Goal: Task Accomplishment & Management: Complete application form

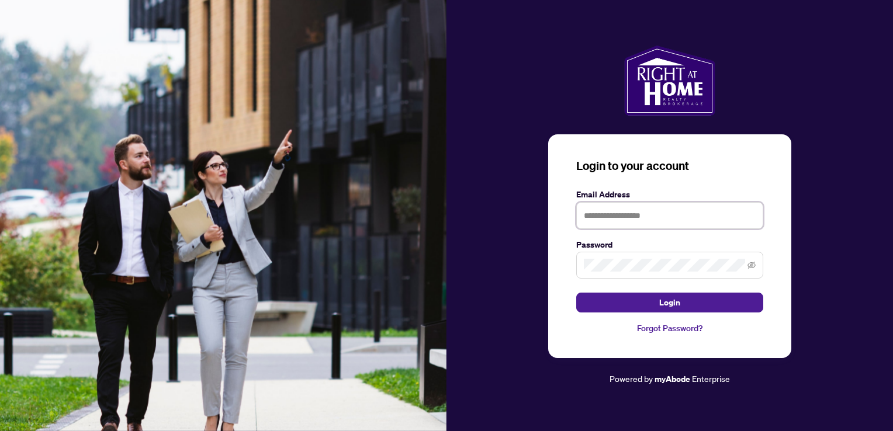
click at [589, 216] on input "text" at bounding box center [669, 215] width 187 height 27
type input "**********"
click at [750, 266] on icon "eye-invisible" at bounding box center [752, 265] width 8 height 7
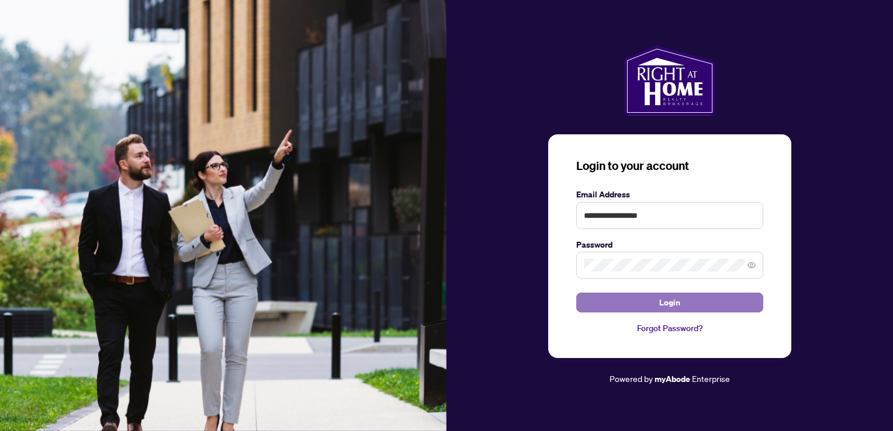
click at [702, 306] on button "Login" at bounding box center [669, 303] width 187 height 20
click at [687, 300] on button "Login" at bounding box center [669, 303] width 187 height 20
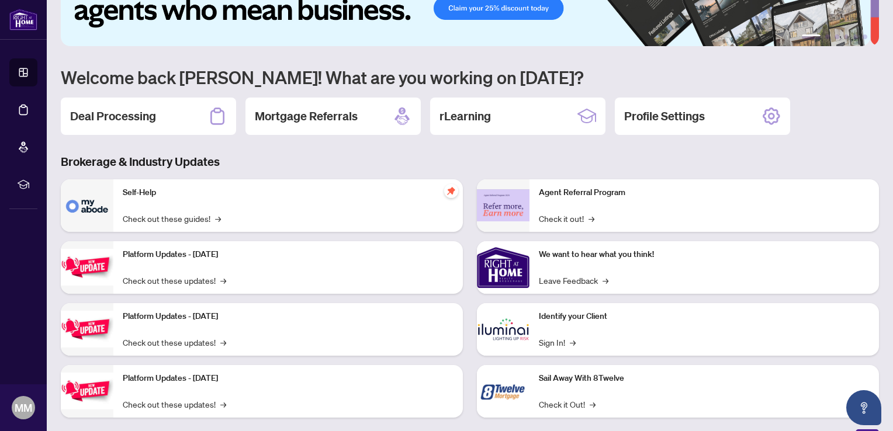
scroll to position [58, 0]
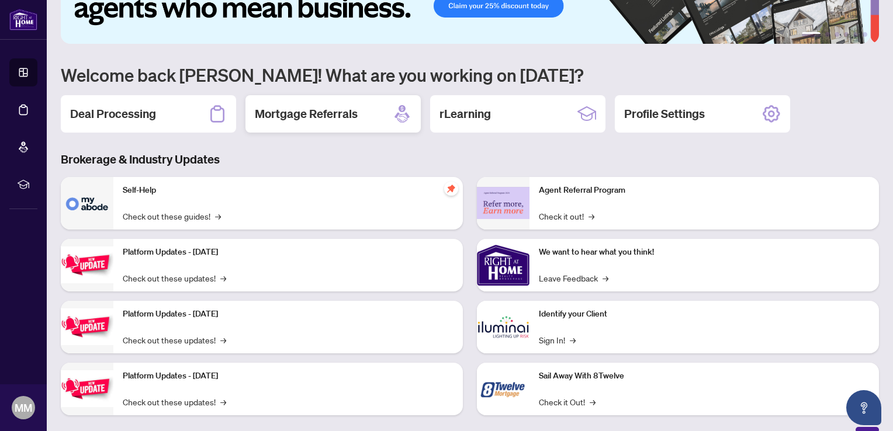
click at [330, 106] on h2 "Mortgage Referrals" at bounding box center [306, 114] width 103 height 16
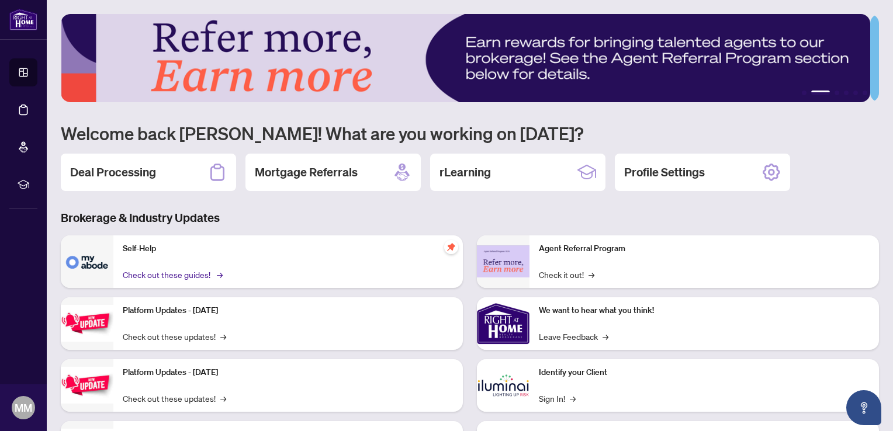
click at [179, 271] on link "Check out these guides! →" at bounding box center [172, 274] width 98 height 13
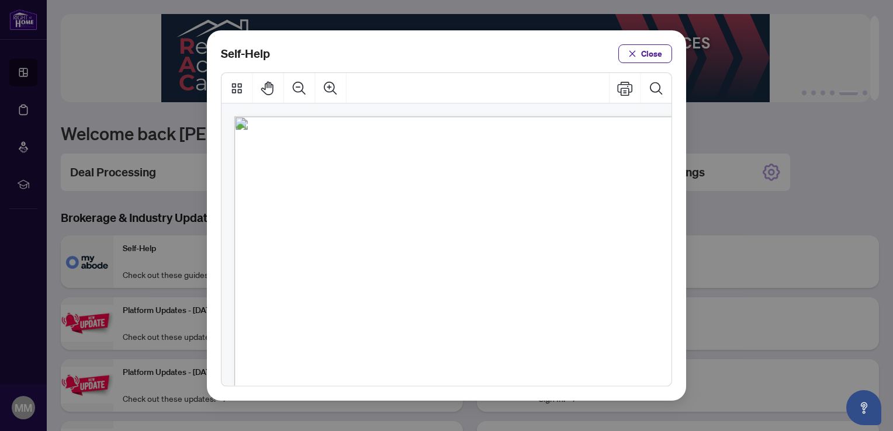
click at [463, 188] on span "PDF" at bounding box center [467, 187] width 16 height 12
click at [327, 189] on span "How to Apply and Reset Filters (" at bounding box center [376, 187] width 121 height 12
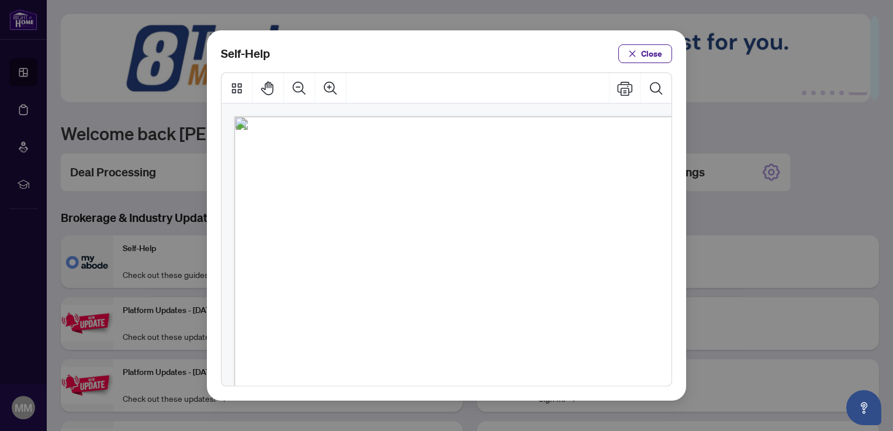
click at [453, 220] on span "PDF" at bounding box center [454, 216] width 16 height 12
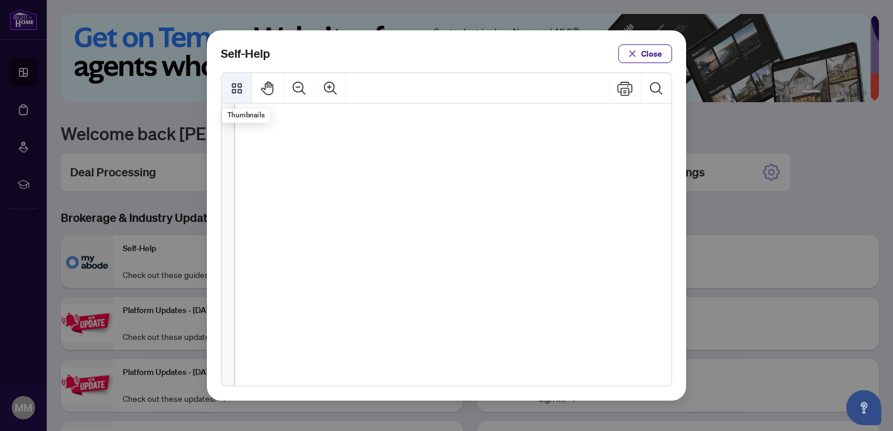
click at [238, 87] on icon "Thumbnails" at bounding box center [237, 88] width 10 height 10
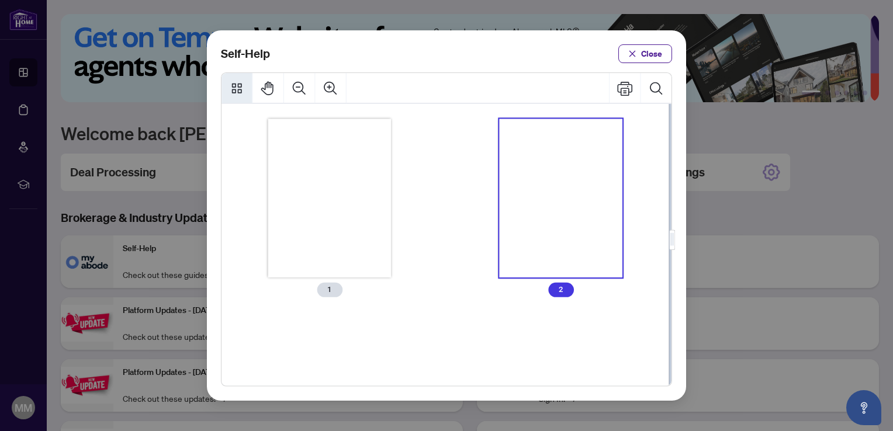
scroll to position [0, 0]
click at [535, 136] on div "Thumbnails" at bounding box center [560, 199] width 123 height 160
click at [631, 53] on icon "close" at bounding box center [632, 53] width 6 height 6
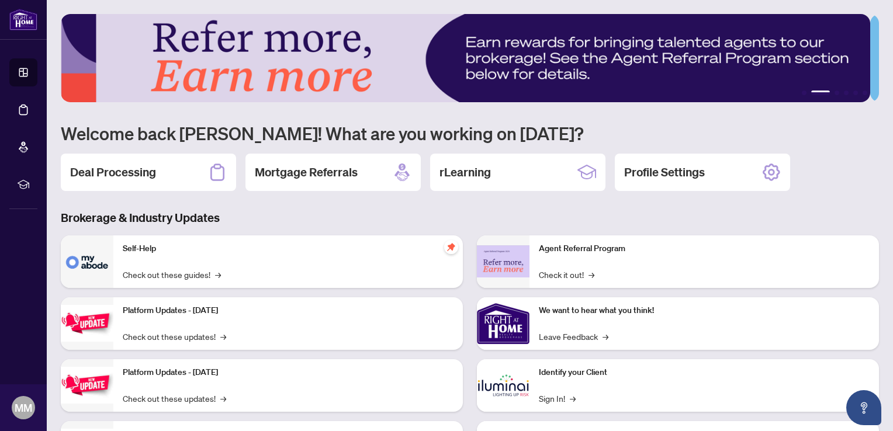
scroll to position [58, 0]
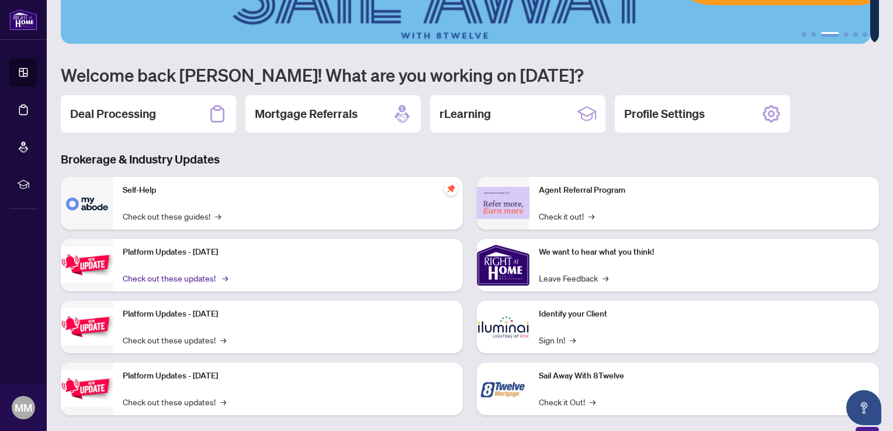
click at [178, 275] on link "Check out these updates! →" at bounding box center [174, 278] width 103 height 13
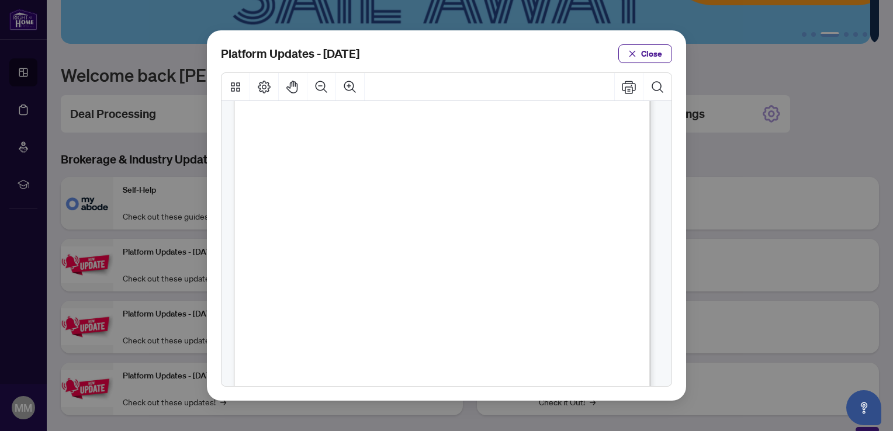
scroll to position [277, 0]
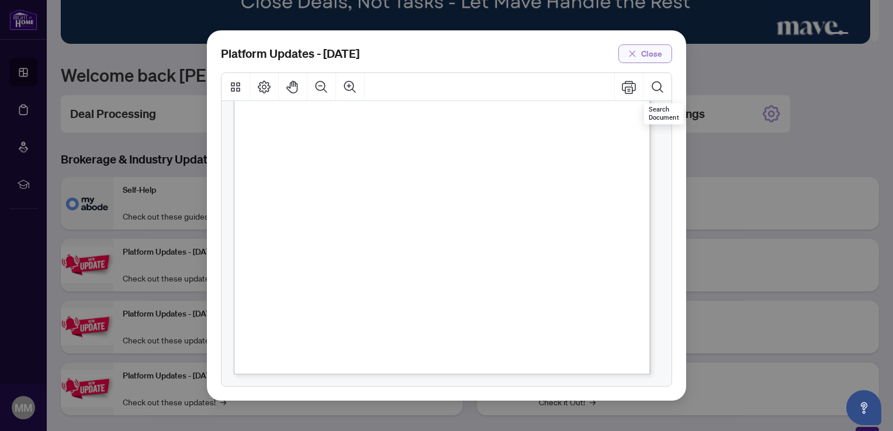
click at [656, 54] on span "Close" at bounding box center [651, 53] width 21 height 19
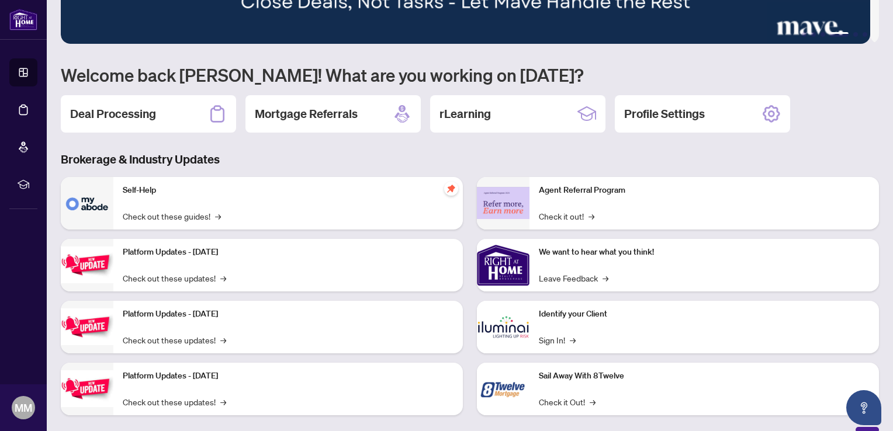
click at [91, 202] on img at bounding box center [87, 203] width 53 height 53
click at [144, 189] on p "Self-Help" at bounding box center [288, 190] width 331 height 13
click at [152, 213] on link "Check out these guides! →" at bounding box center [172, 216] width 98 height 13
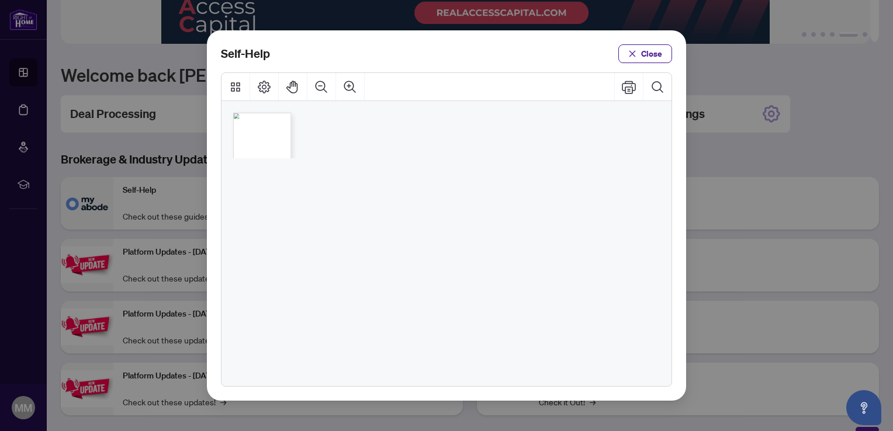
click at [252, 142] on ul "● How to Apply and Reset Filters ( PDF ) ● How to Archive a Document ( PDF ) ● …" at bounding box center [260, 149] width 37 height 57
click at [352, 89] on icon "Zoom In" at bounding box center [350, 87] width 12 height 12
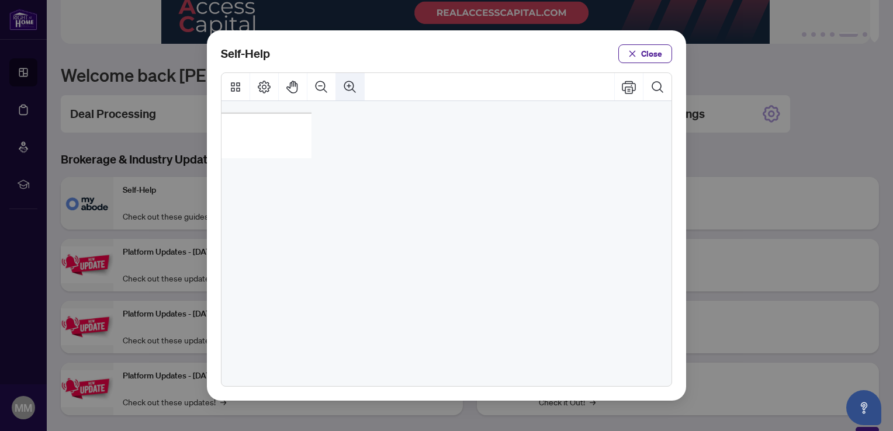
click at [348, 85] on icon "Zoom In" at bounding box center [350, 87] width 12 height 12
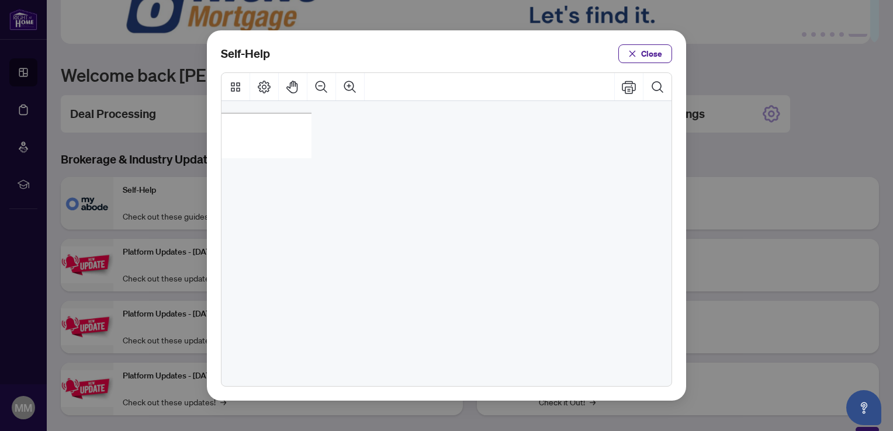
scroll to position [0, 60]
click at [262, 139] on span "PDF" at bounding box center [265, 141] width 8 height 6
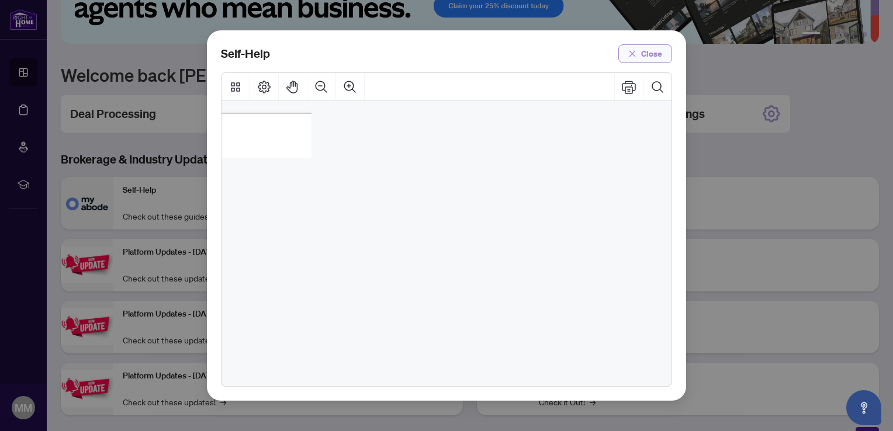
click at [659, 50] on span "Close" at bounding box center [651, 53] width 21 height 19
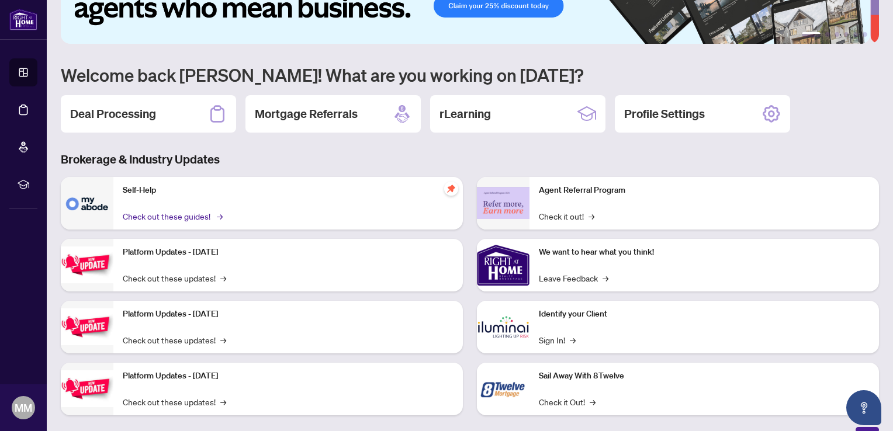
click at [211, 210] on link "Check out these guides! →" at bounding box center [172, 216] width 98 height 13
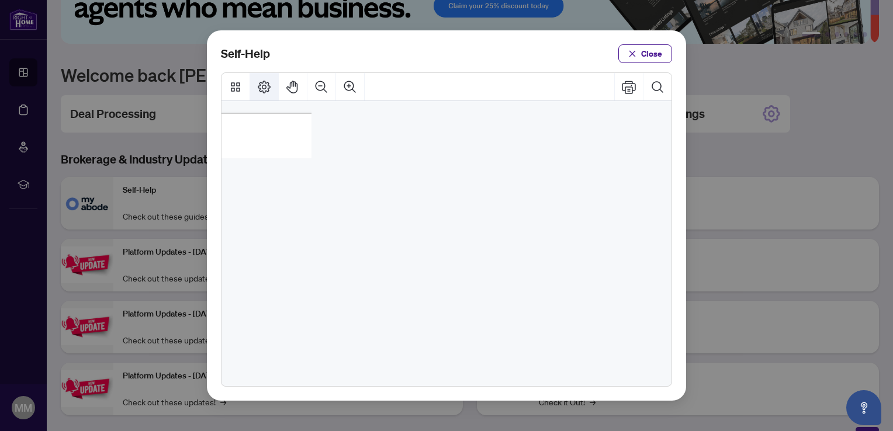
drag, startPoint x: 264, startPoint y: 88, endPoint x: 265, endPoint y: 64, distance: 23.4
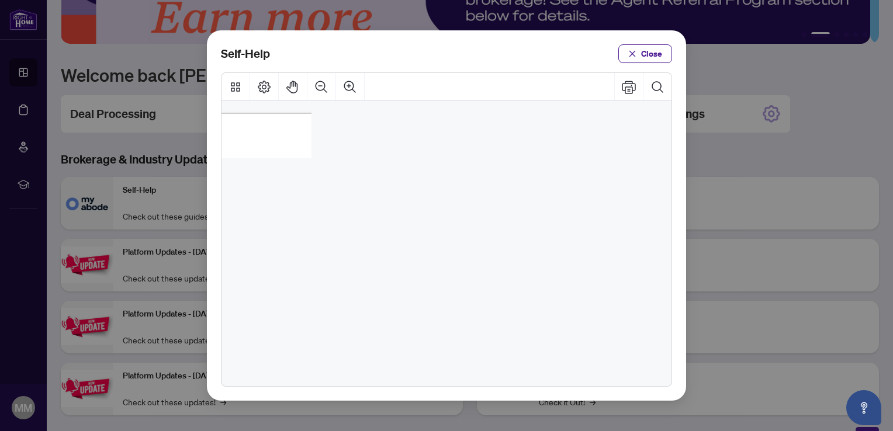
drag, startPoint x: 265, startPoint y: 64, endPoint x: 229, endPoint y: 124, distance: 69.8
click at [229, 124] on div "● How to Apply and Reset Filters ( PDF ) ● How to Archive a Document ( PDF ) ● …" at bounding box center [217, 169] width 87 height 113
click at [253, 124] on span "Self-Help" at bounding box center [263, 129] width 34 height 12
click at [256, 107] on span "PDF" at bounding box center [260, 110] width 8 height 6
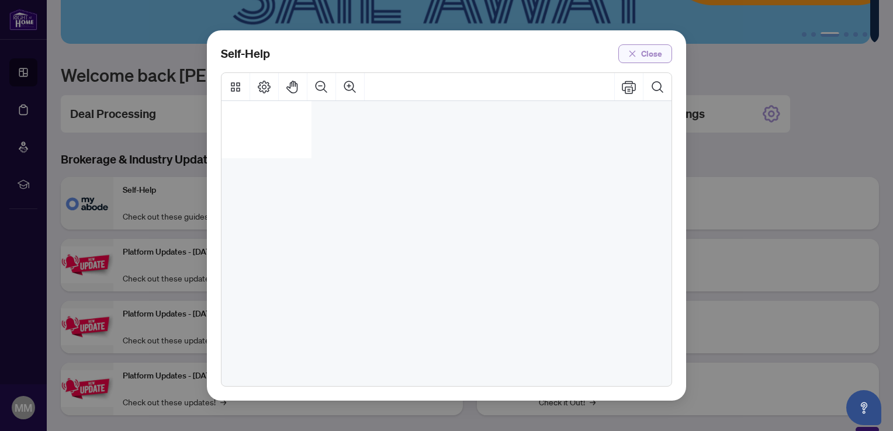
click at [651, 58] on span "Close" at bounding box center [651, 53] width 21 height 19
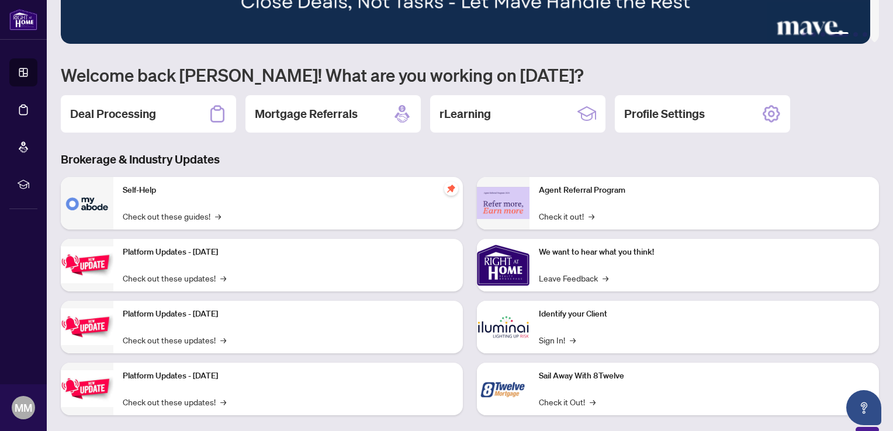
scroll to position [72, 0]
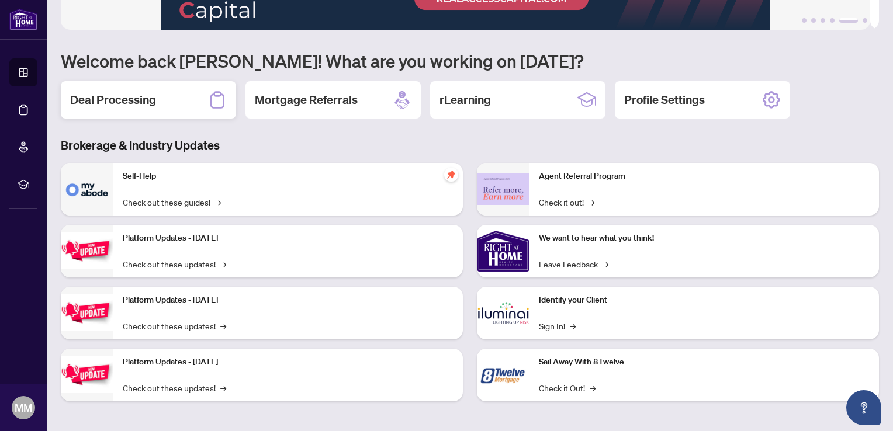
click at [189, 97] on div "Deal Processing" at bounding box center [148, 99] width 175 height 37
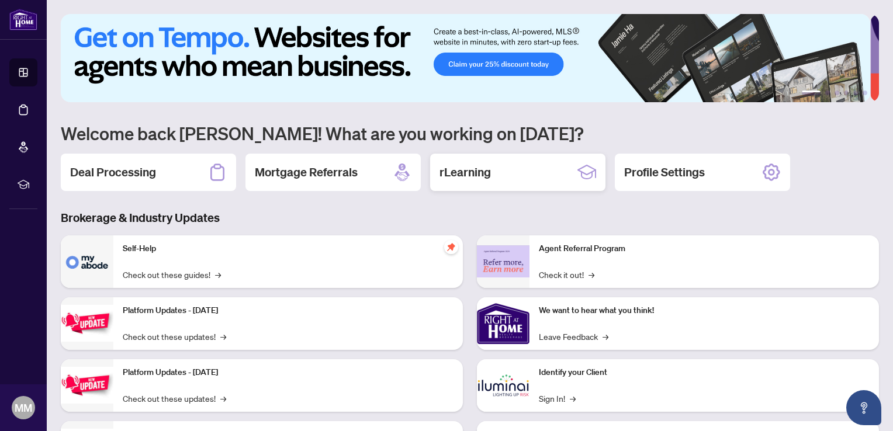
click at [473, 172] on h2 "rLearning" at bounding box center [464, 172] width 51 height 16
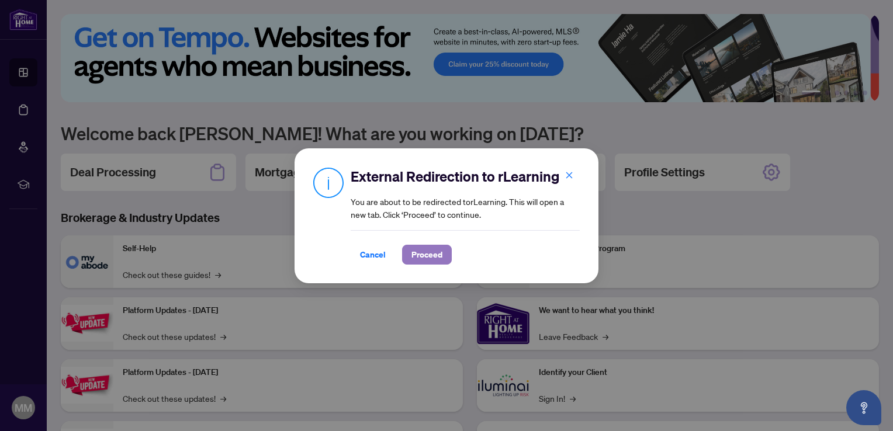
click at [430, 248] on span "Proceed" at bounding box center [426, 254] width 31 height 19
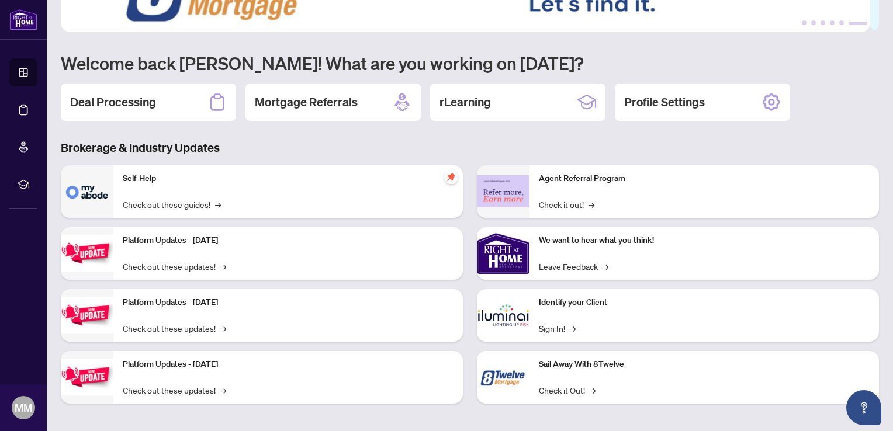
scroll to position [72, 0]
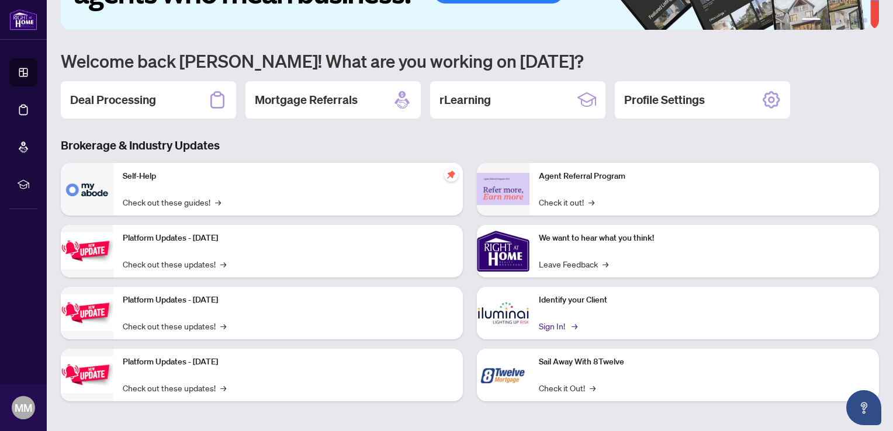
click at [556, 323] on link "Sign In! →" at bounding box center [557, 326] width 37 height 13
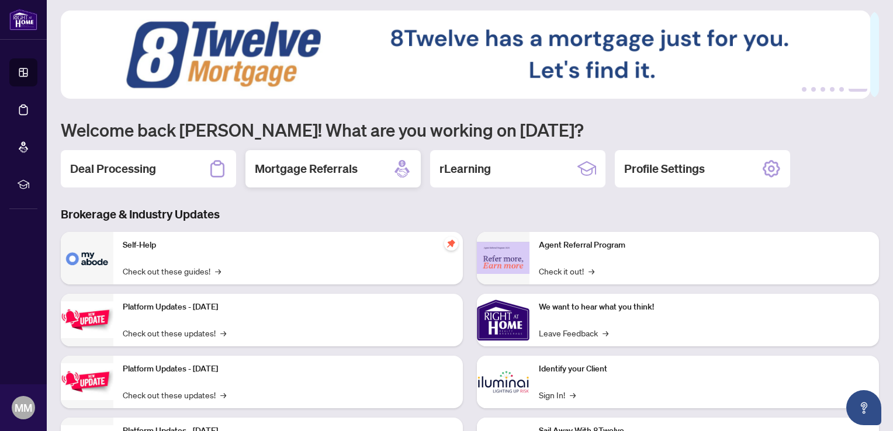
scroll to position [0, 0]
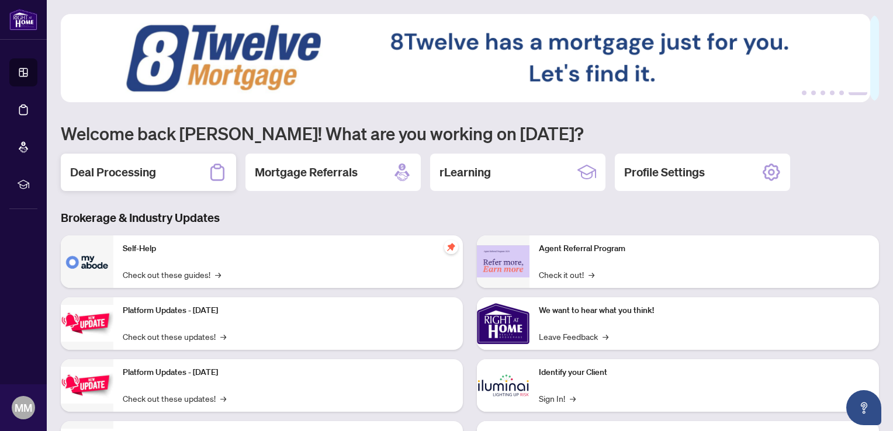
click at [129, 170] on h2 "Deal Processing" at bounding box center [113, 172] width 86 height 16
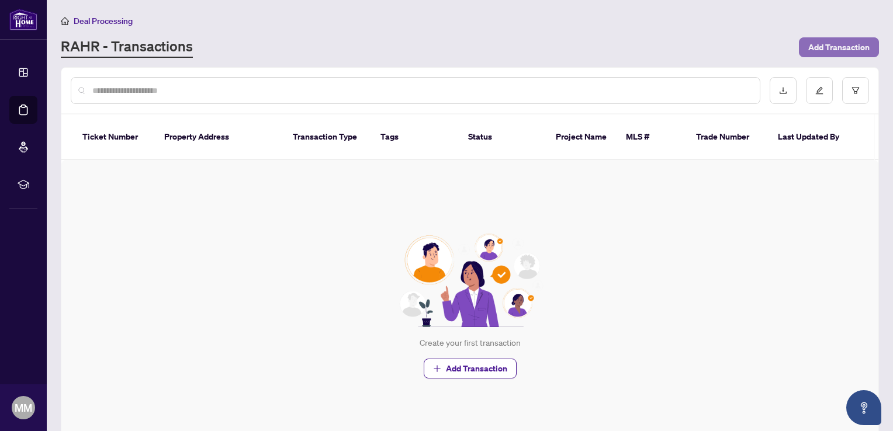
click at [808, 39] on span "Add Transaction" at bounding box center [838, 47] width 61 height 19
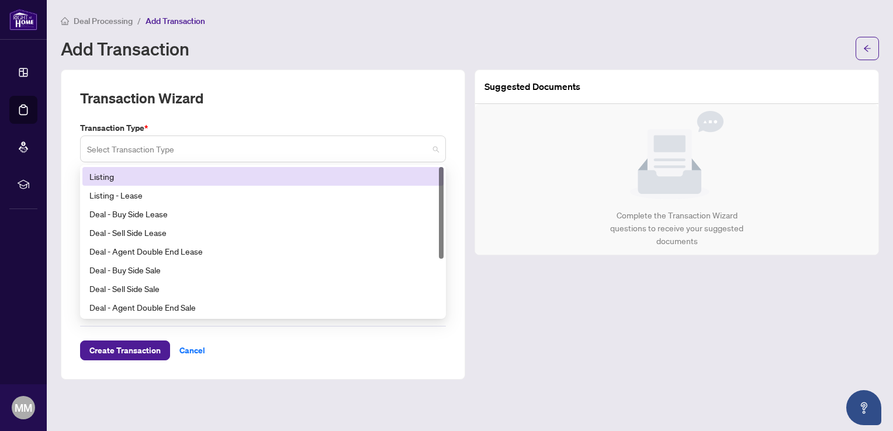
click at [432, 146] on span at bounding box center [263, 149] width 352 height 22
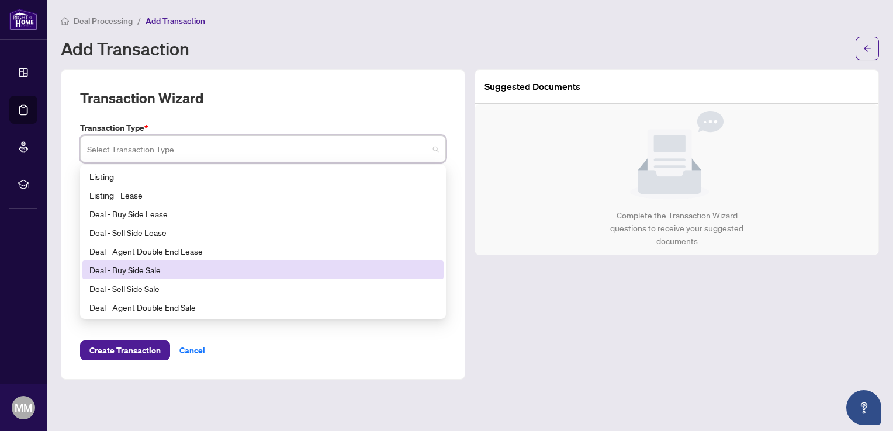
click at [141, 268] on div "Deal - Buy Side Sale" at bounding box center [262, 270] width 347 height 13
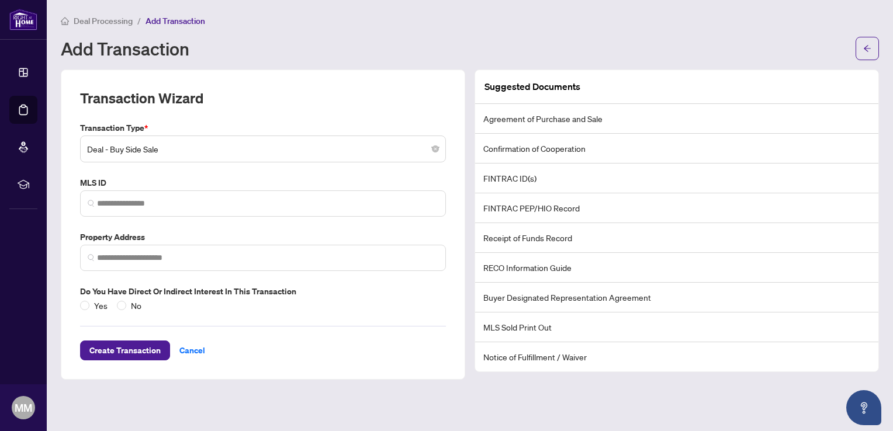
click at [510, 175] on li "FINTRAC ID(s)" at bounding box center [676, 179] width 403 height 30
click at [131, 349] on span "Create Transaction" at bounding box center [124, 350] width 71 height 19
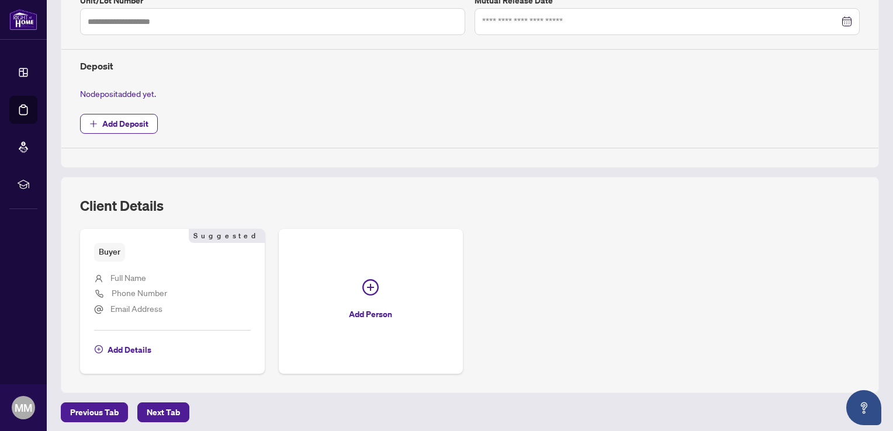
scroll to position [383, 0]
click at [131, 341] on span "Add Details" at bounding box center [130, 349] width 44 height 19
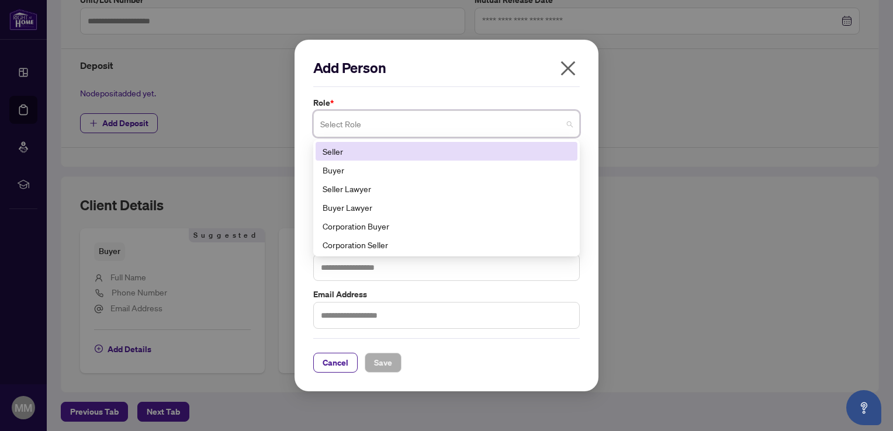
click at [566, 125] on span at bounding box center [446, 124] width 252 height 22
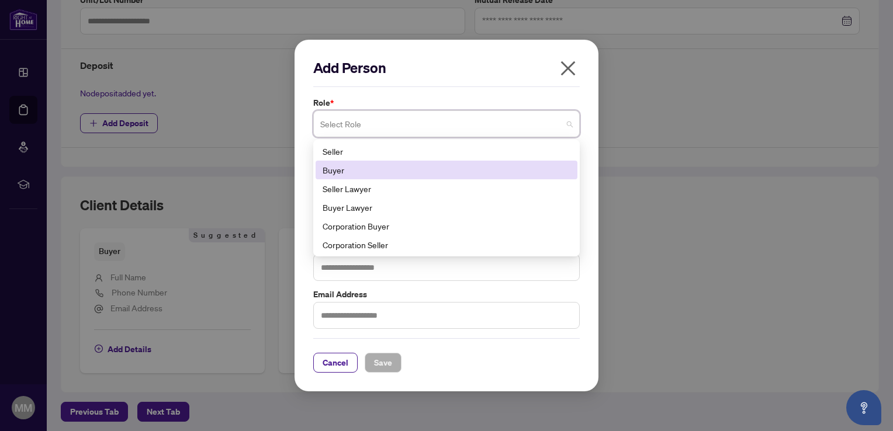
click at [339, 172] on div "Buyer" at bounding box center [447, 170] width 248 height 13
click at [567, 123] on span at bounding box center [446, 124] width 252 height 22
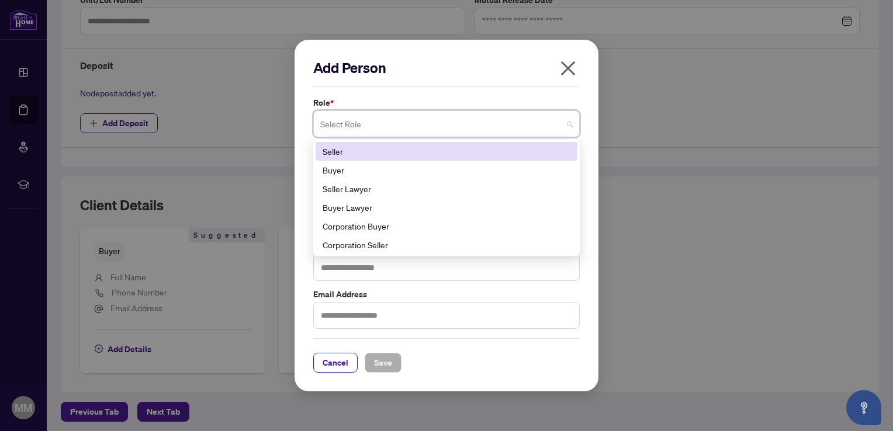
click at [356, 130] on input "search" at bounding box center [441, 126] width 242 height 26
click at [344, 123] on input "search" at bounding box center [441, 126] width 242 height 26
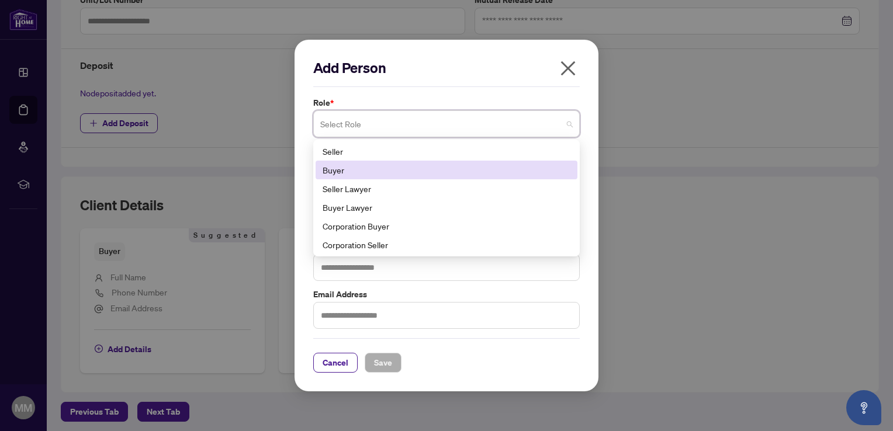
click at [332, 167] on div "Buyer" at bounding box center [447, 170] width 248 height 13
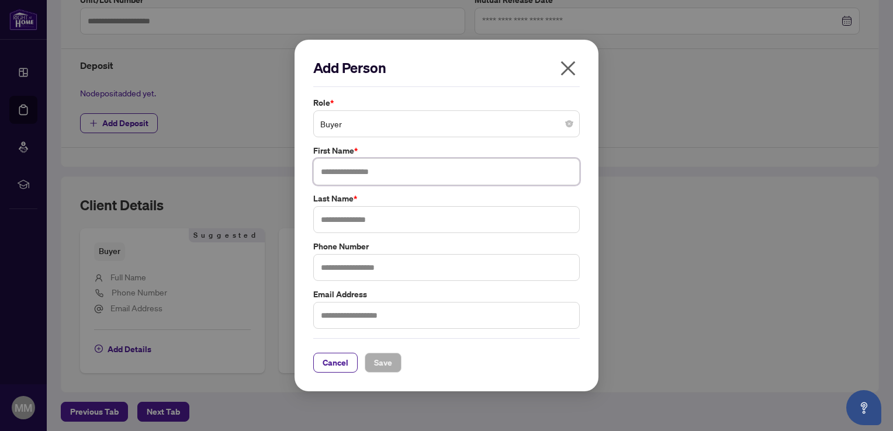
click at [358, 177] on input "text" at bounding box center [446, 171] width 266 height 27
type input "******"
click at [339, 224] on input "text" at bounding box center [446, 219] width 266 height 27
type input "***"
click at [332, 271] on input "text" at bounding box center [446, 267] width 266 height 27
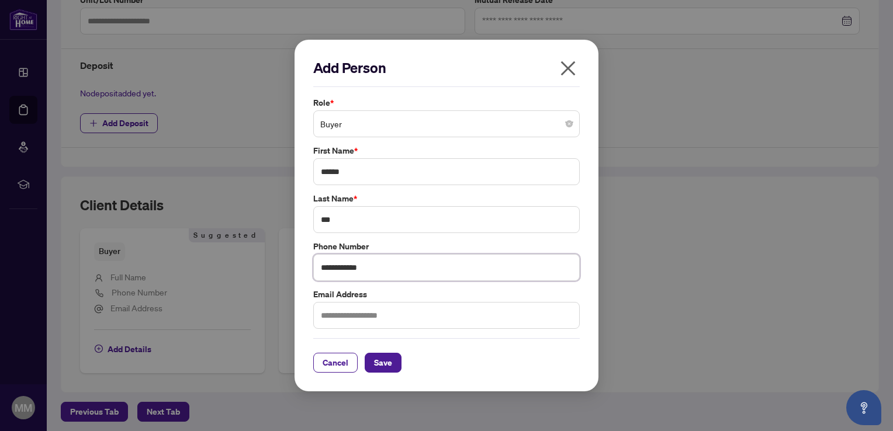
type input "**********"
click at [351, 319] on input "text" at bounding box center [446, 315] width 266 height 27
type input "**********"
click at [393, 366] on button "Save" at bounding box center [383, 363] width 37 height 20
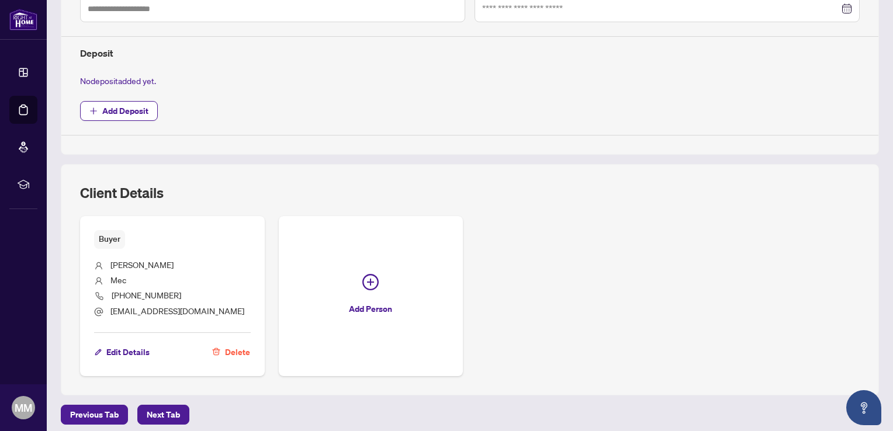
scroll to position [399, 0]
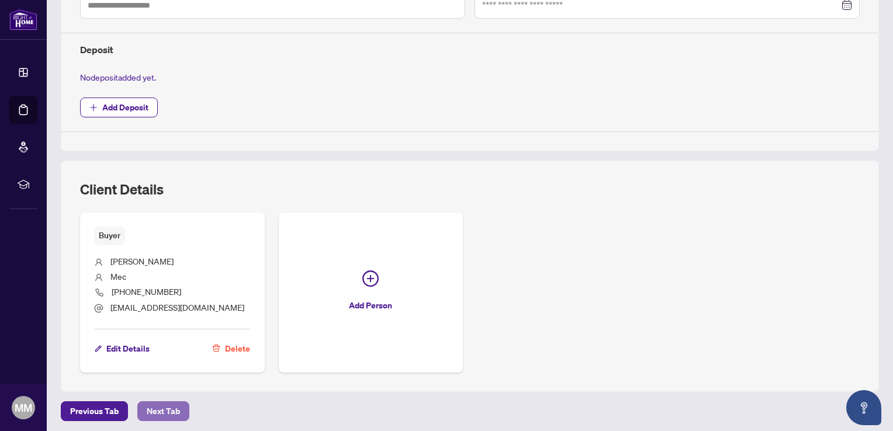
click at [165, 410] on span "Next Tab" at bounding box center [163, 411] width 33 height 19
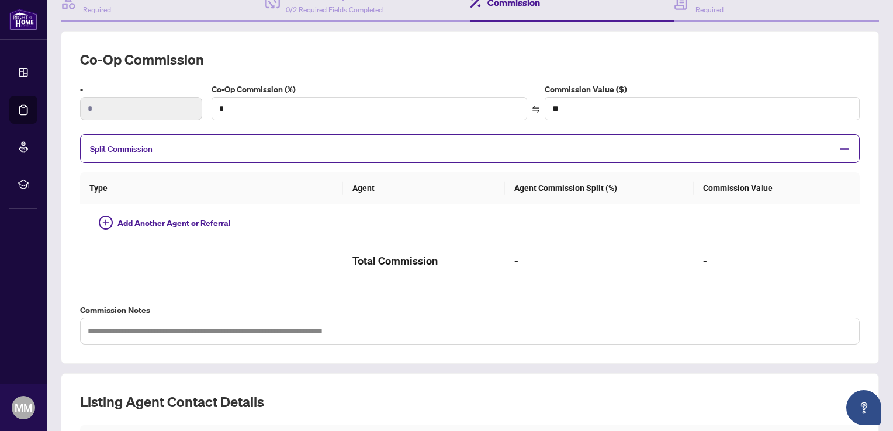
scroll to position [293, 0]
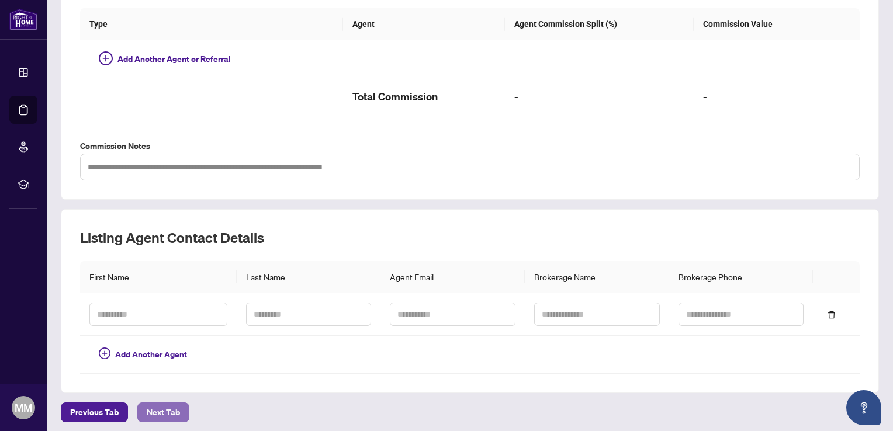
click at [168, 403] on span "Next Tab" at bounding box center [163, 412] width 33 height 19
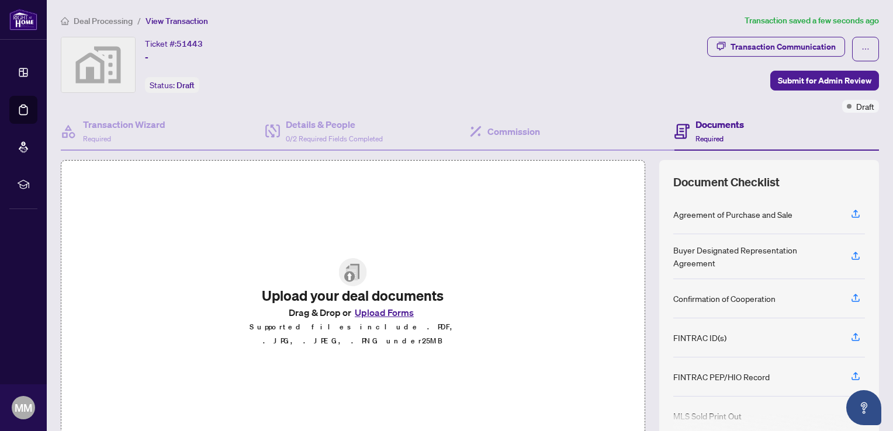
click at [694, 251] on div "Buyer Designated Representation Agreement" at bounding box center [755, 257] width 164 height 26
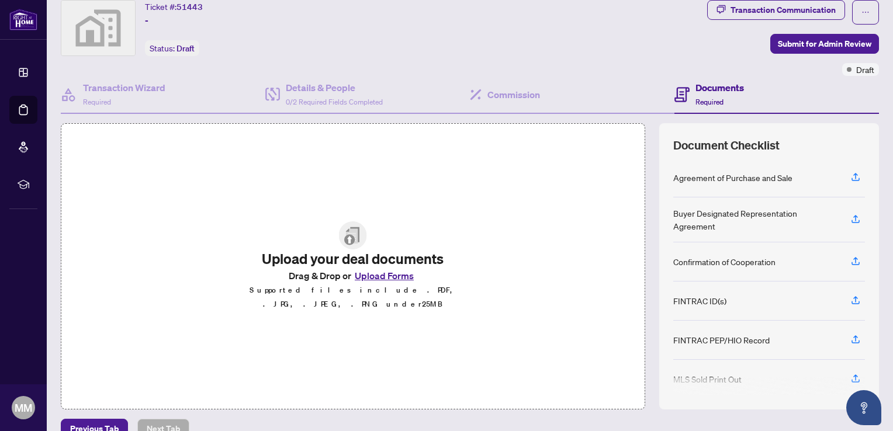
scroll to position [56, 0]
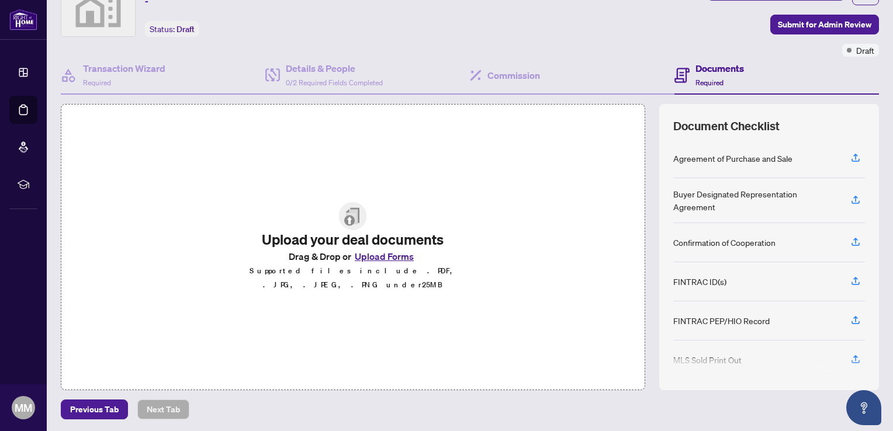
click at [233, 155] on div "Upload your deal documents Drag & Drop or Upload Forms Supported files include …" at bounding box center [353, 247] width 584 height 286
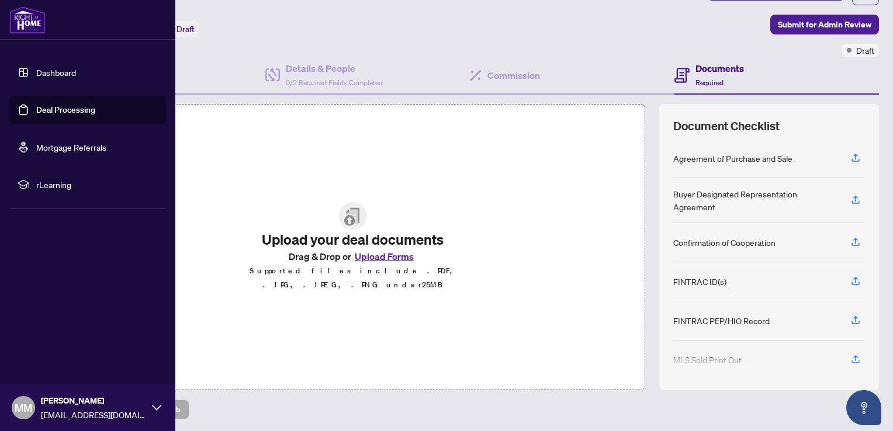
click at [31, 20] on img at bounding box center [27, 20] width 36 height 28
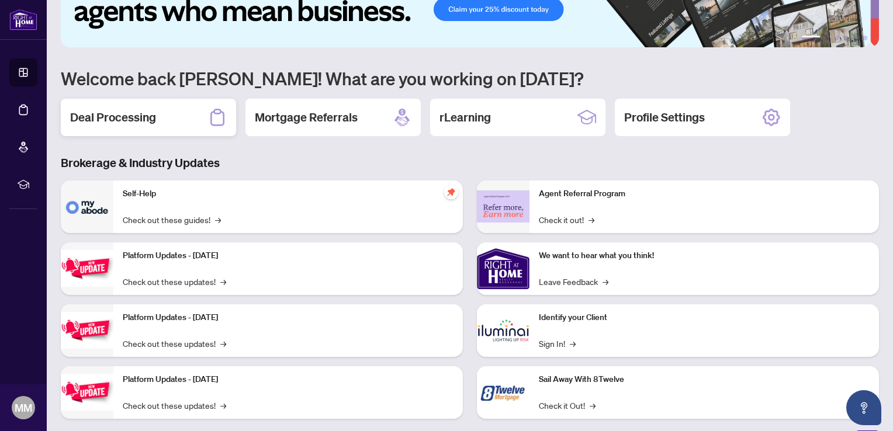
click at [148, 115] on h2 "Deal Processing" at bounding box center [113, 117] width 86 height 16
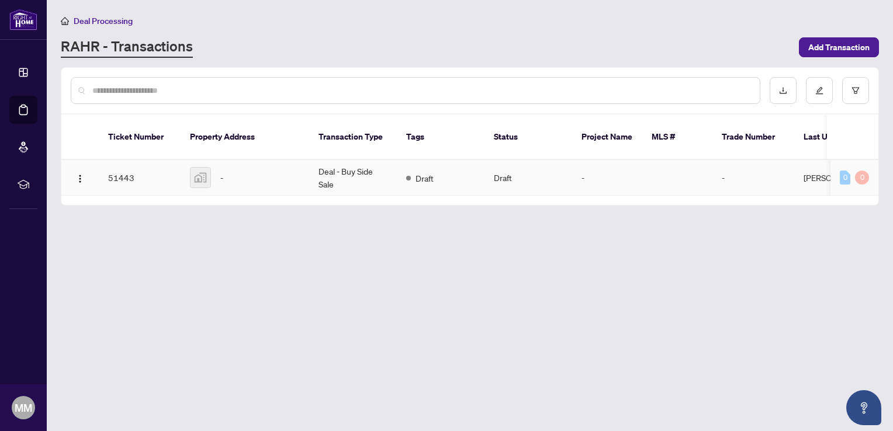
click at [333, 160] on td "Deal - Buy Side Sale" at bounding box center [353, 178] width 88 height 36
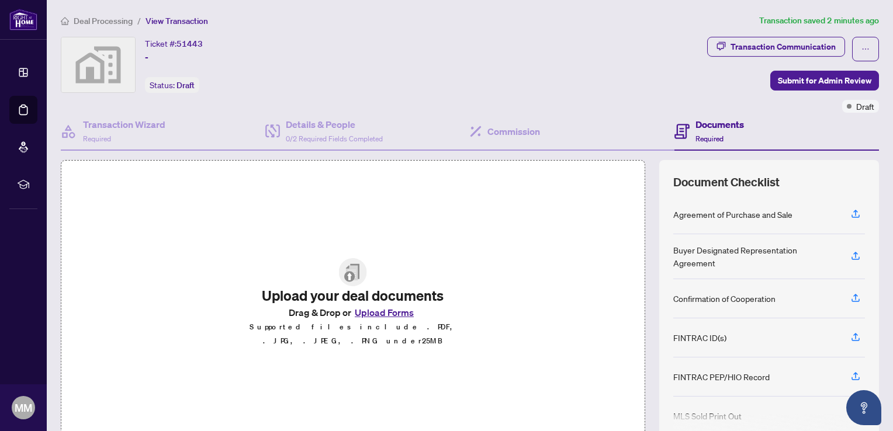
click at [178, 46] on div "Ticket #: 51443" at bounding box center [174, 43] width 58 height 13
click at [185, 20] on span "View Transaction" at bounding box center [177, 21] width 63 height 11
click at [323, 119] on h4 "Details & People" at bounding box center [334, 124] width 97 height 14
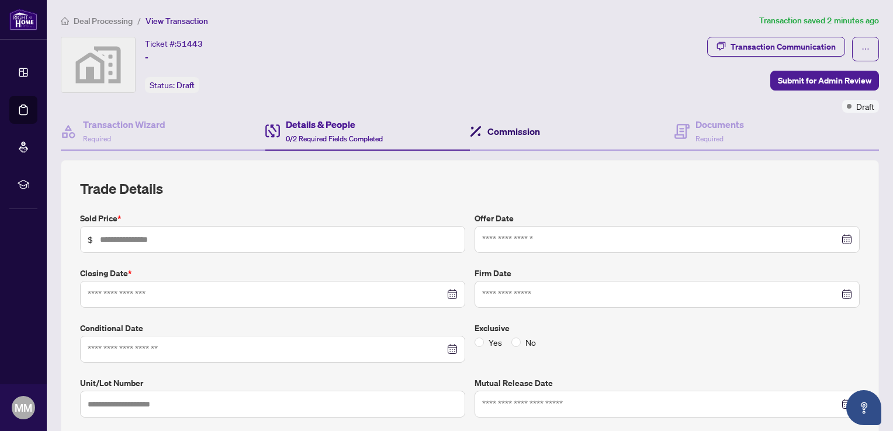
click at [481, 126] on div "Commission" at bounding box center [505, 131] width 70 height 14
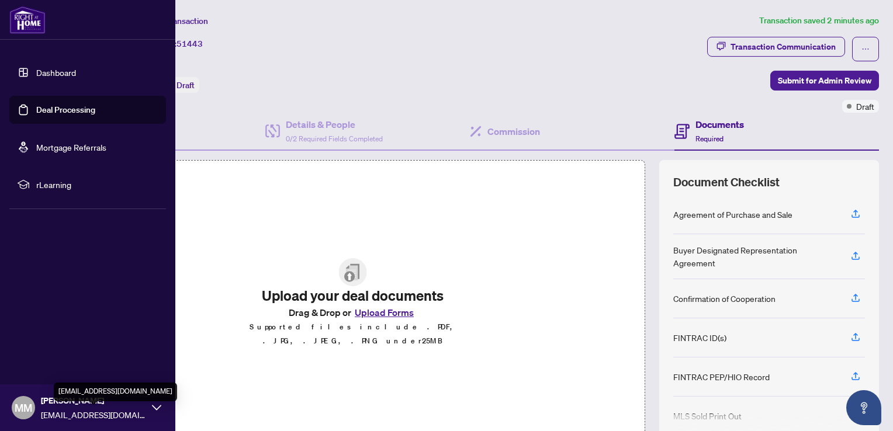
click at [71, 410] on span "[EMAIL_ADDRESS][DOMAIN_NAME]" at bounding box center [93, 415] width 105 height 13
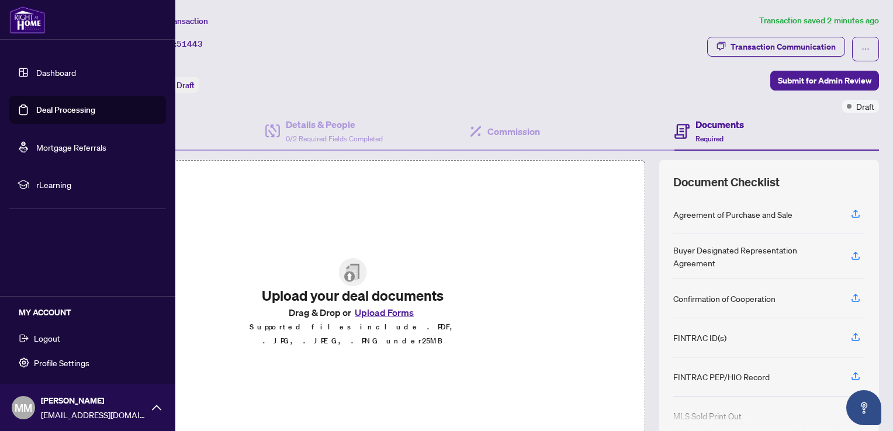
click at [48, 338] on span "Logout" at bounding box center [47, 338] width 26 height 19
